Goal: Check status: Check status

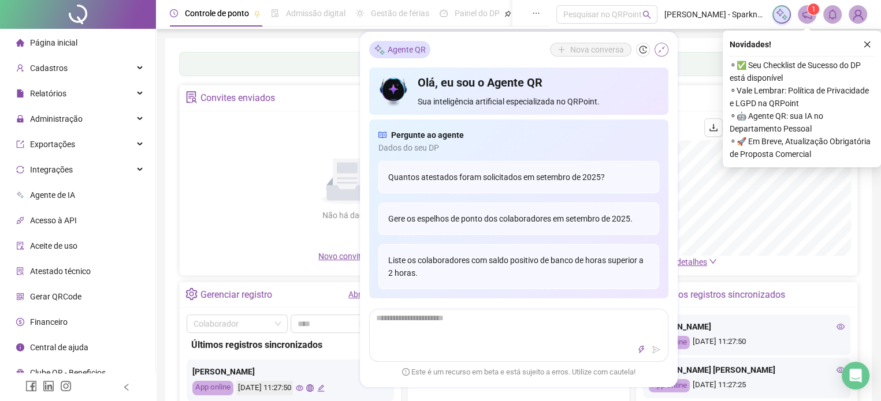
click at [660, 49] on icon "shrink" at bounding box center [661, 50] width 8 height 8
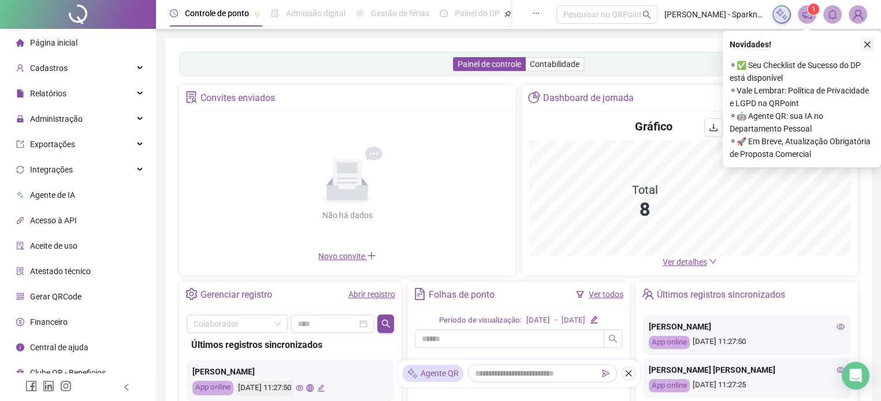
click at [869, 45] on icon "close" at bounding box center [867, 44] width 8 height 8
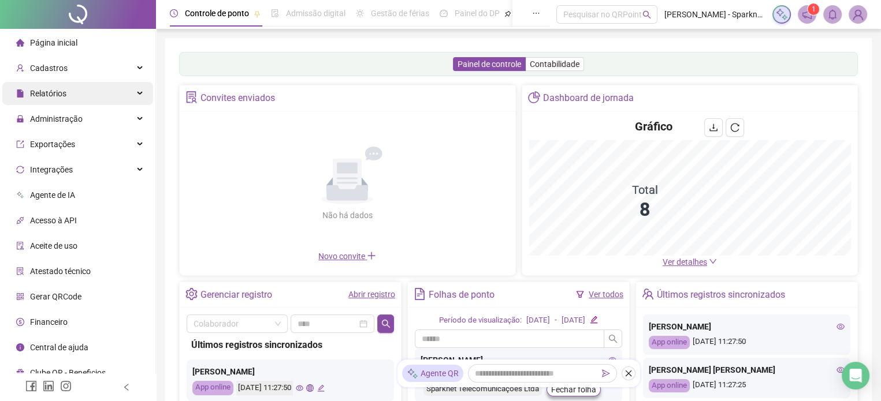
click at [77, 100] on div "Relatórios" at bounding box center [77, 93] width 151 height 23
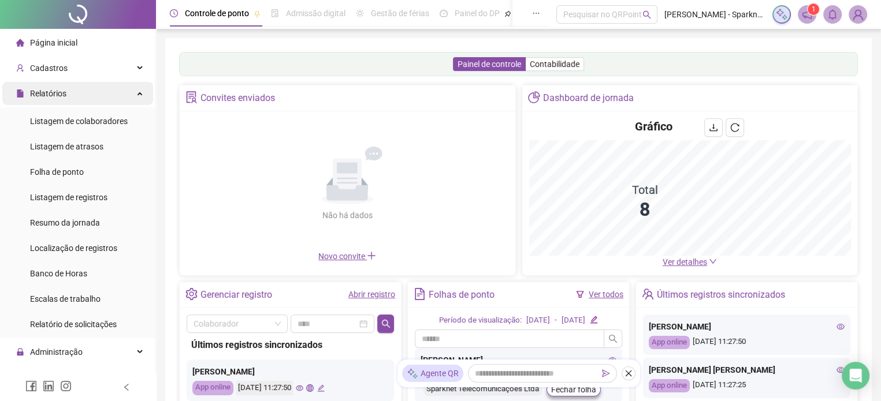
click at [72, 95] on div "Relatórios" at bounding box center [77, 93] width 151 height 23
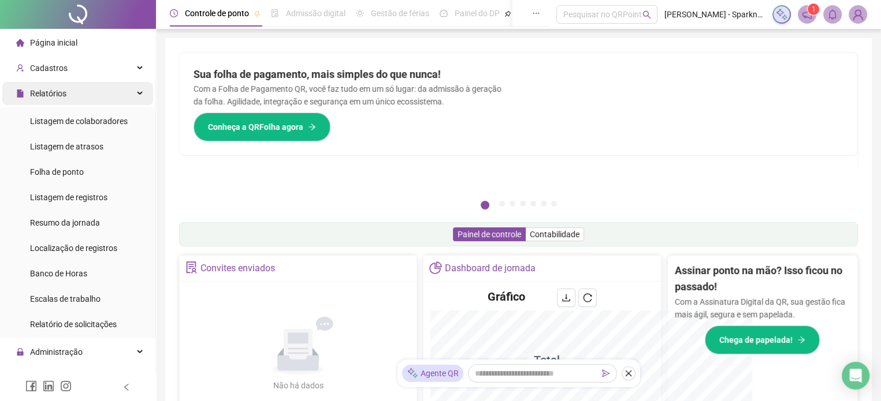
click at [131, 92] on div "Relatórios" at bounding box center [77, 93] width 151 height 23
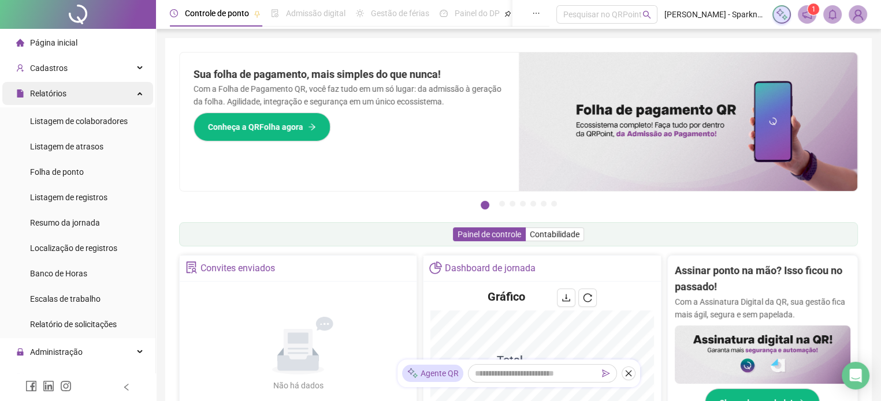
click at [131, 89] on div "Relatórios" at bounding box center [77, 93] width 151 height 23
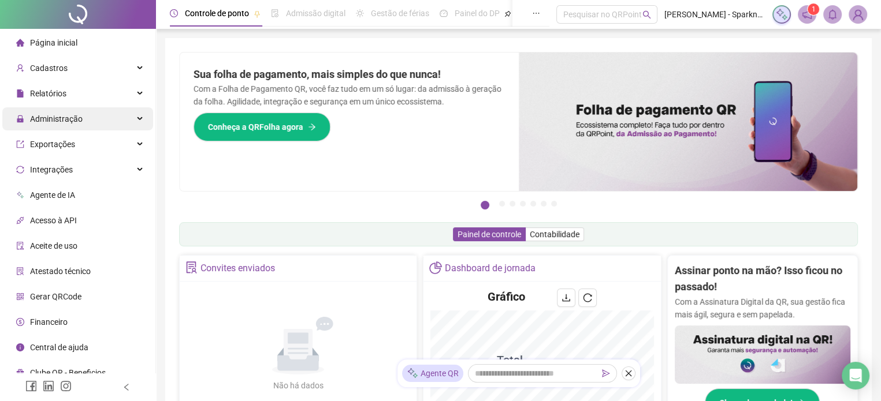
click at [111, 123] on div "Administração" at bounding box center [77, 118] width 151 height 23
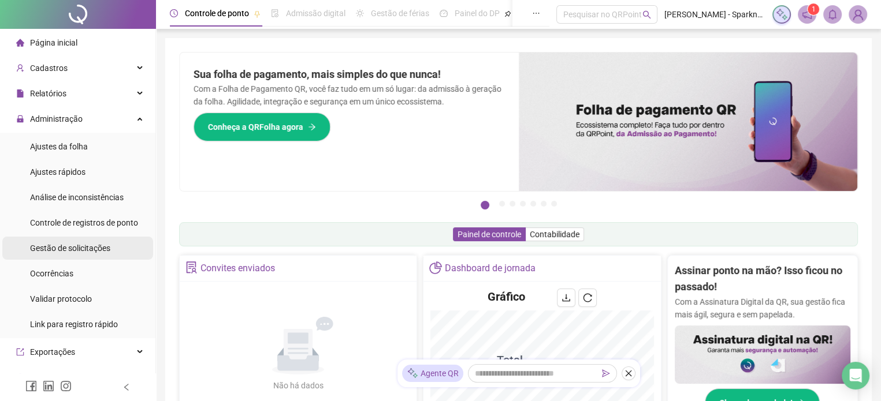
click at [89, 248] on span "Gestão de solicitações" at bounding box center [70, 248] width 80 height 9
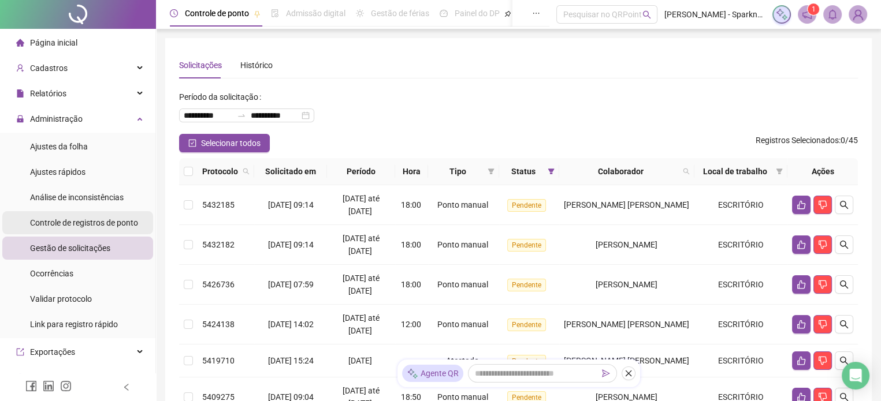
click at [103, 224] on span "Controle de registros de ponto" at bounding box center [84, 222] width 108 height 9
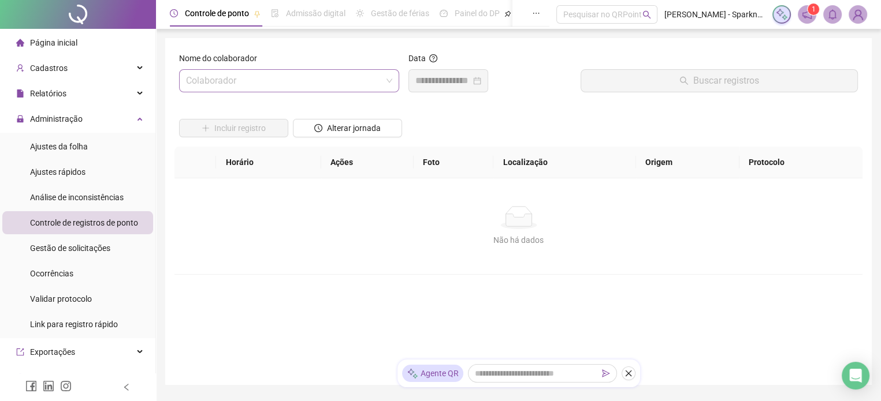
click at [237, 85] on input "search" at bounding box center [284, 81] width 196 height 22
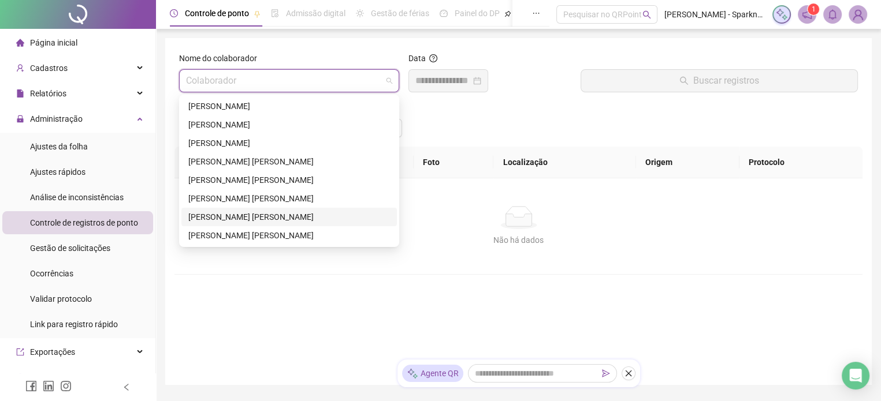
click at [228, 218] on div "[PERSON_NAME] [PERSON_NAME]" at bounding box center [289, 217] width 202 height 13
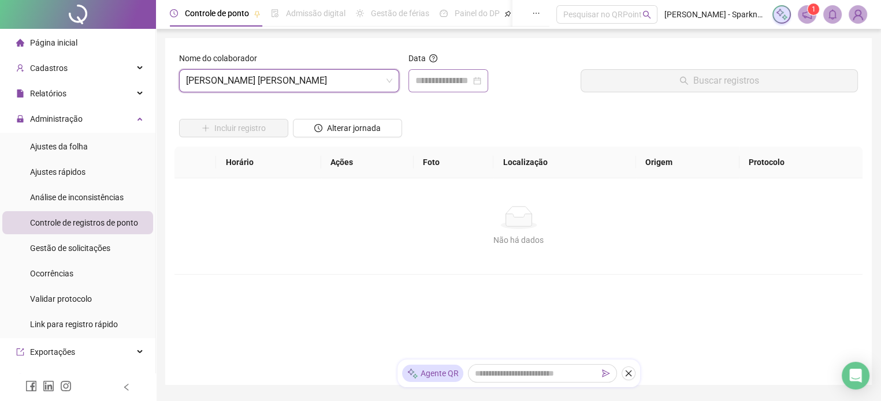
click at [451, 90] on div at bounding box center [448, 80] width 80 height 23
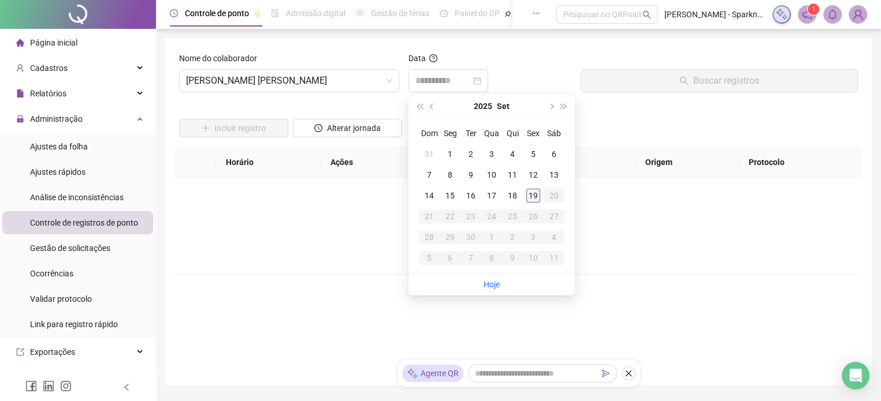
click at [533, 192] on div "19" at bounding box center [533, 196] width 14 height 14
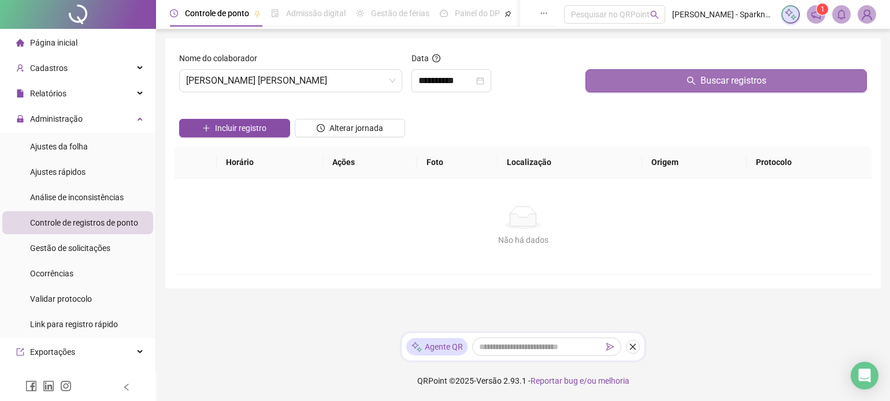
click at [742, 80] on span "Buscar registros" at bounding box center [733, 81] width 66 height 14
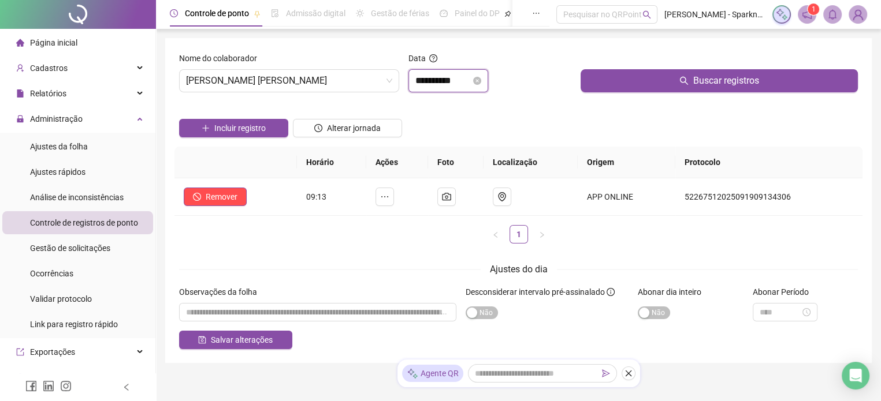
click at [441, 82] on input "**********" at bounding box center [442, 81] width 55 height 14
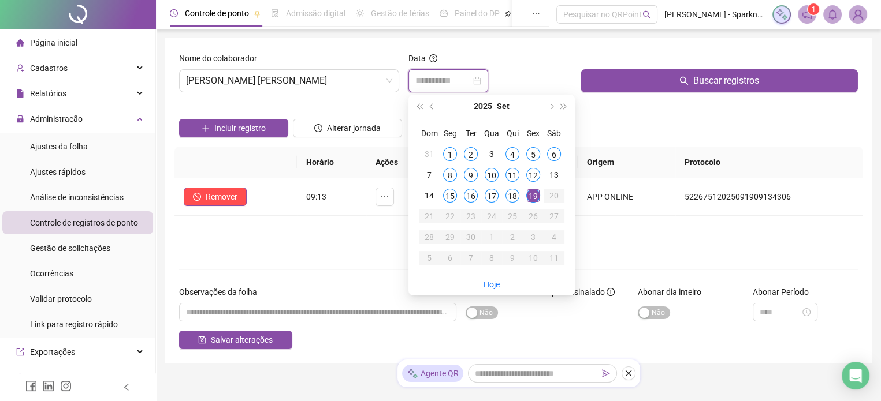
type input "**********"
click at [534, 196] on div "19" at bounding box center [533, 196] width 14 height 14
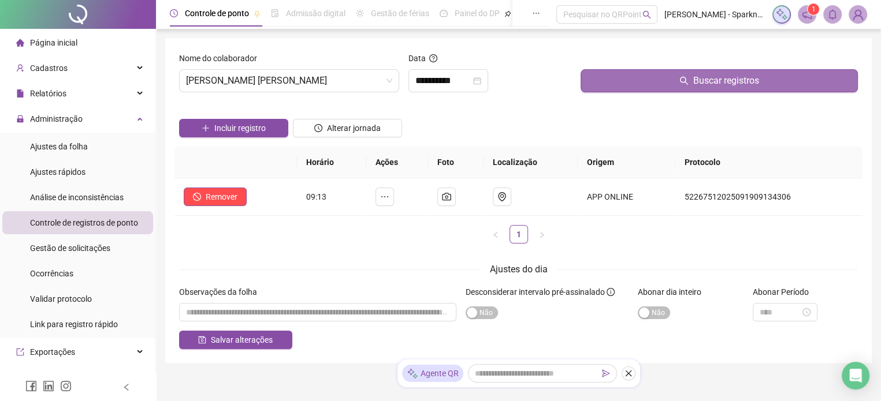
click at [663, 83] on button "Buscar registros" at bounding box center [719, 80] width 277 height 23
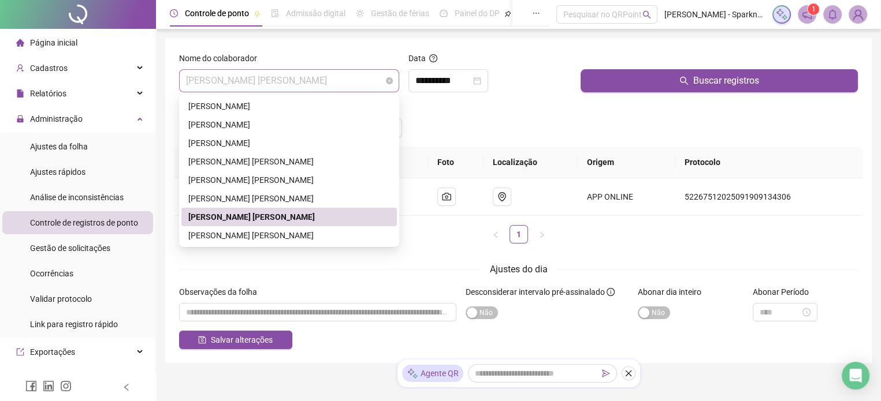
click at [257, 75] on span "[PERSON_NAME] [PERSON_NAME]" at bounding box center [289, 81] width 206 height 22
click at [243, 202] on div "[PERSON_NAME] [PERSON_NAME]" at bounding box center [289, 198] width 202 height 13
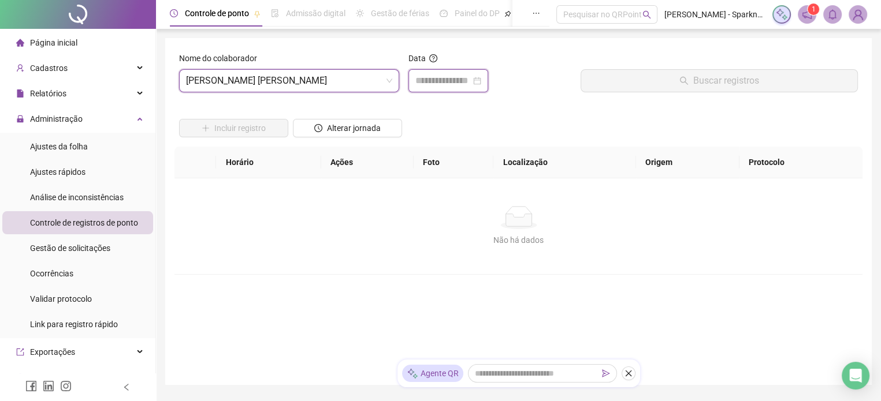
click at [441, 84] on input at bounding box center [442, 81] width 55 height 14
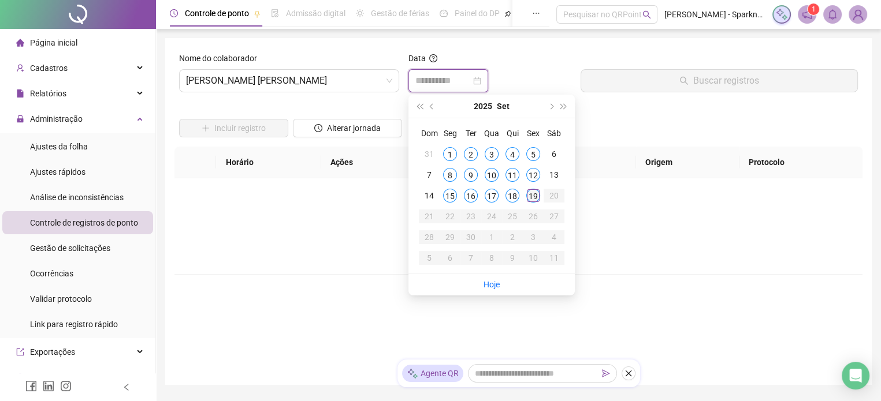
type input "**********"
click at [531, 196] on div "19" at bounding box center [533, 196] width 14 height 14
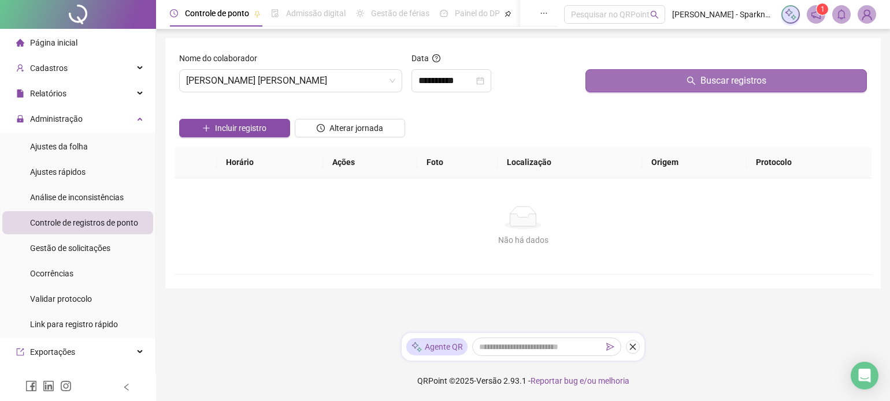
drag, startPoint x: 656, startPoint y: 73, endPoint x: 637, endPoint y: 78, distance: 19.6
click at [656, 74] on button "Buscar registros" at bounding box center [725, 80] width 281 height 23
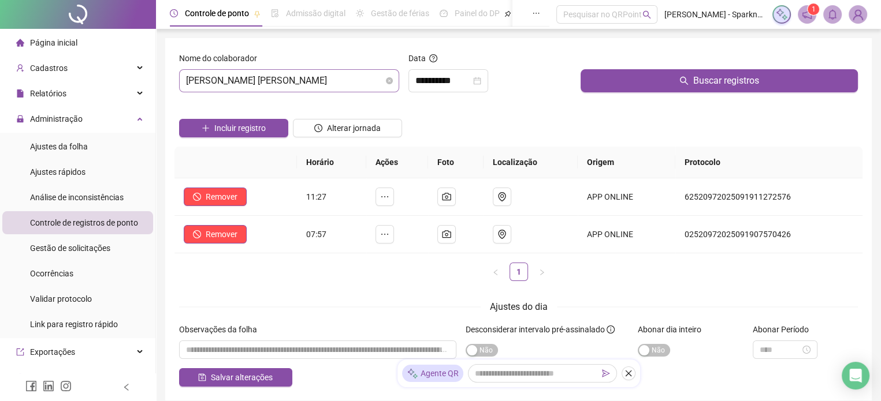
click at [345, 84] on span "[PERSON_NAME] [PERSON_NAME]" at bounding box center [289, 81] width 206 height 22
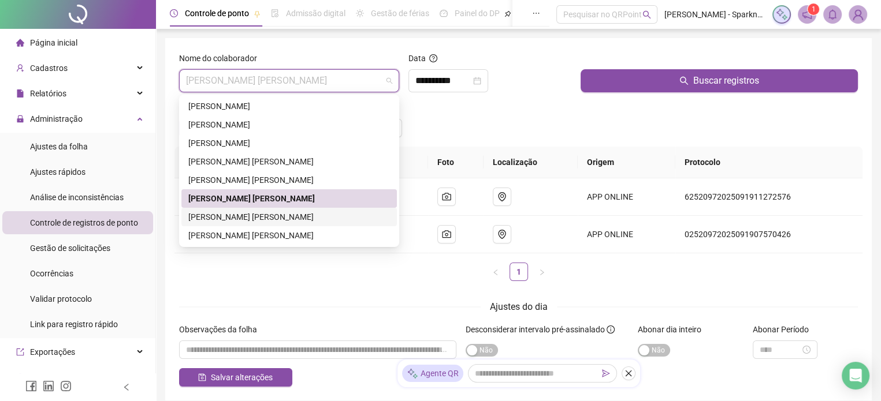
click at [270, 221] on div "[PERSON_NAME] [PERSON_NAME]" at bounding box center [289, 217] width 202 height 13
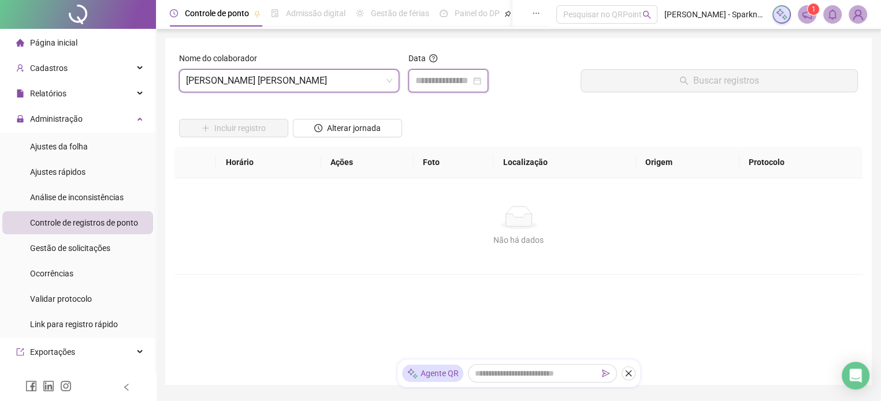
click at [449, 84] on input at bounding box center [442, 81] width 55 height 14
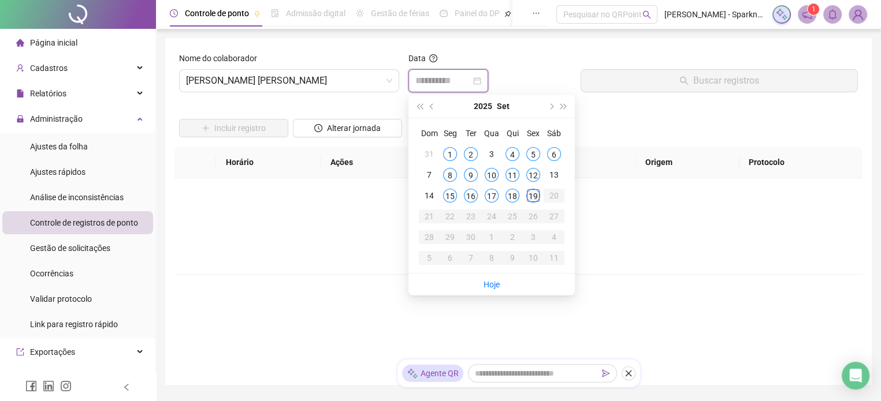
type input "**********"
click at [529, 195] on div "19" at bounding box center [533, 196] width 14 height 14
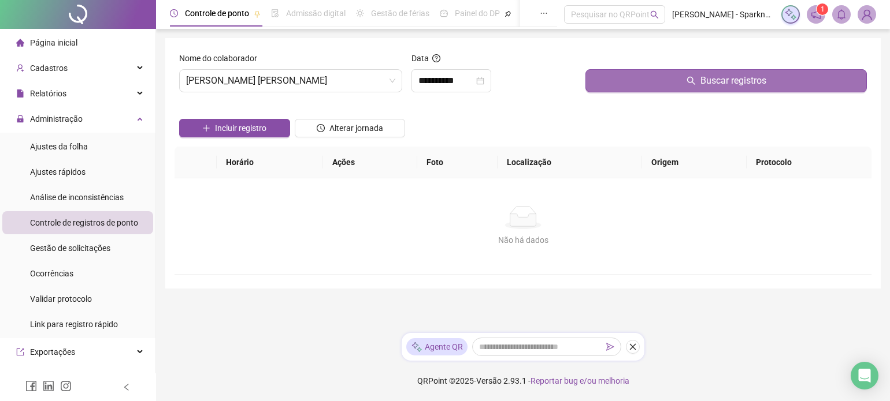
click at [656, 83] on button "Buscar registros" at bounding box center [725, 80] width 281 height 23
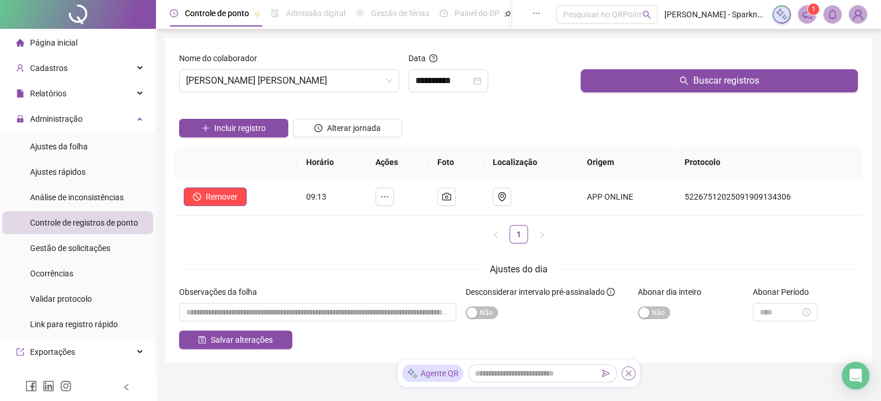
click at [630, 374] on icon "close" at bounding box center [628, 374] width 8 height 8
